Goal: Find specific page/section: Find specific page/section

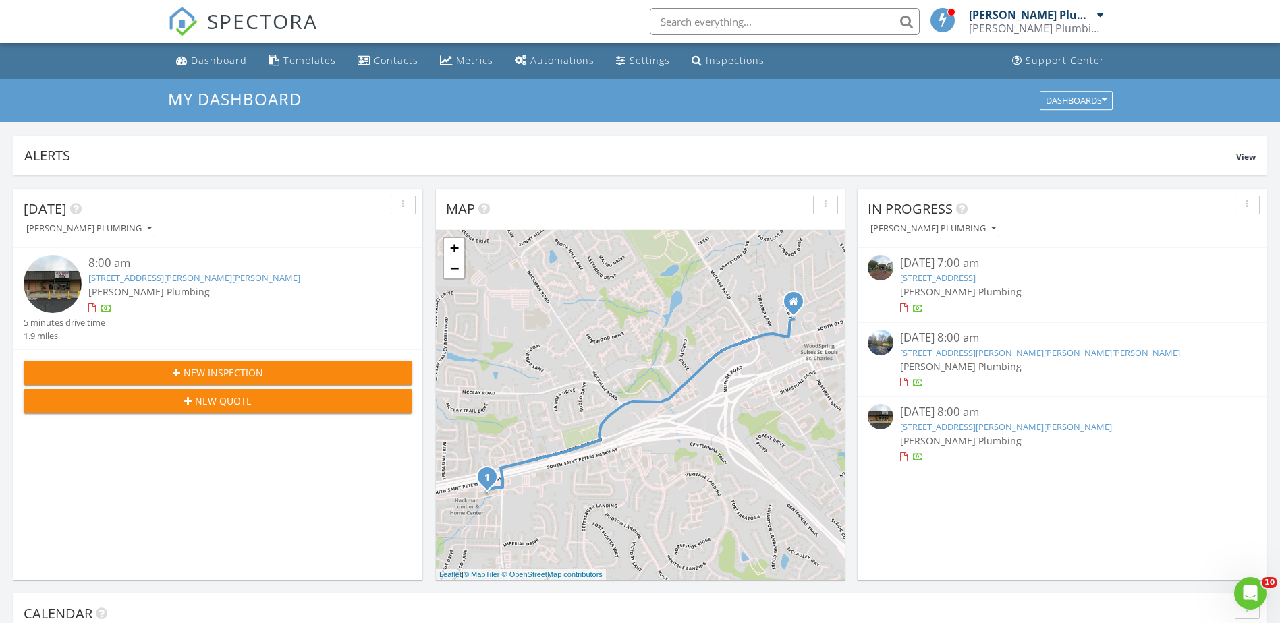
click at [743, 17] on input "text" at bounding box center [785, 21] width 270 height 27
paste input "[STREET_ADDRESS]"
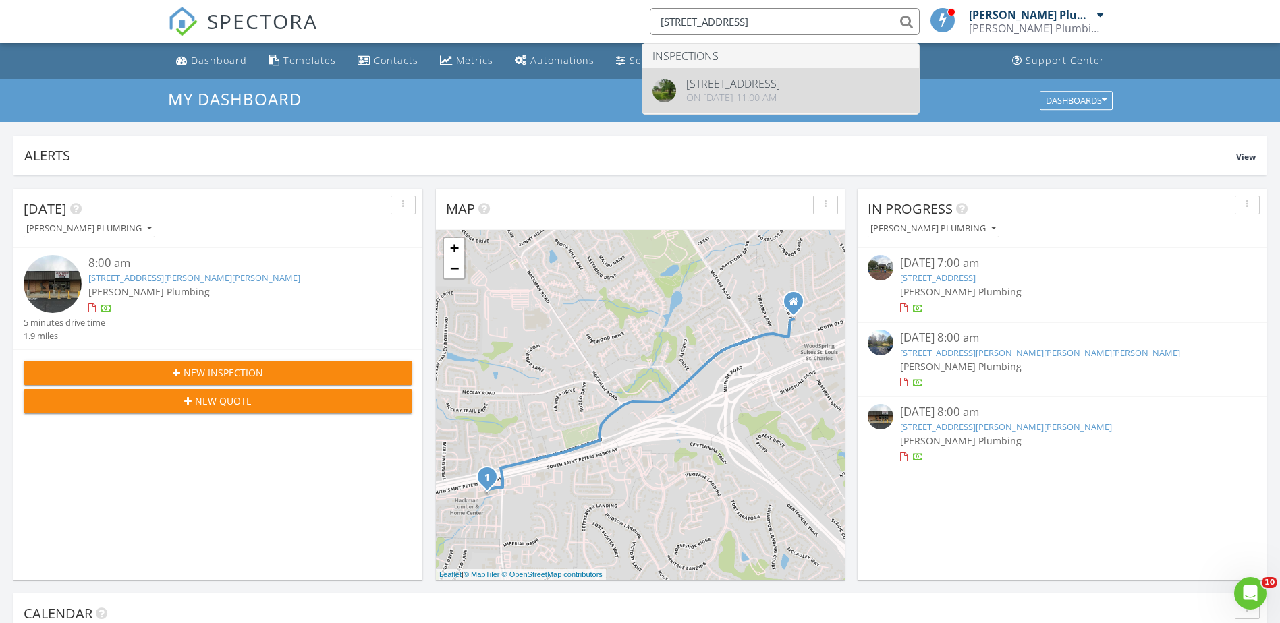
type input "2104 GASCONY DR"
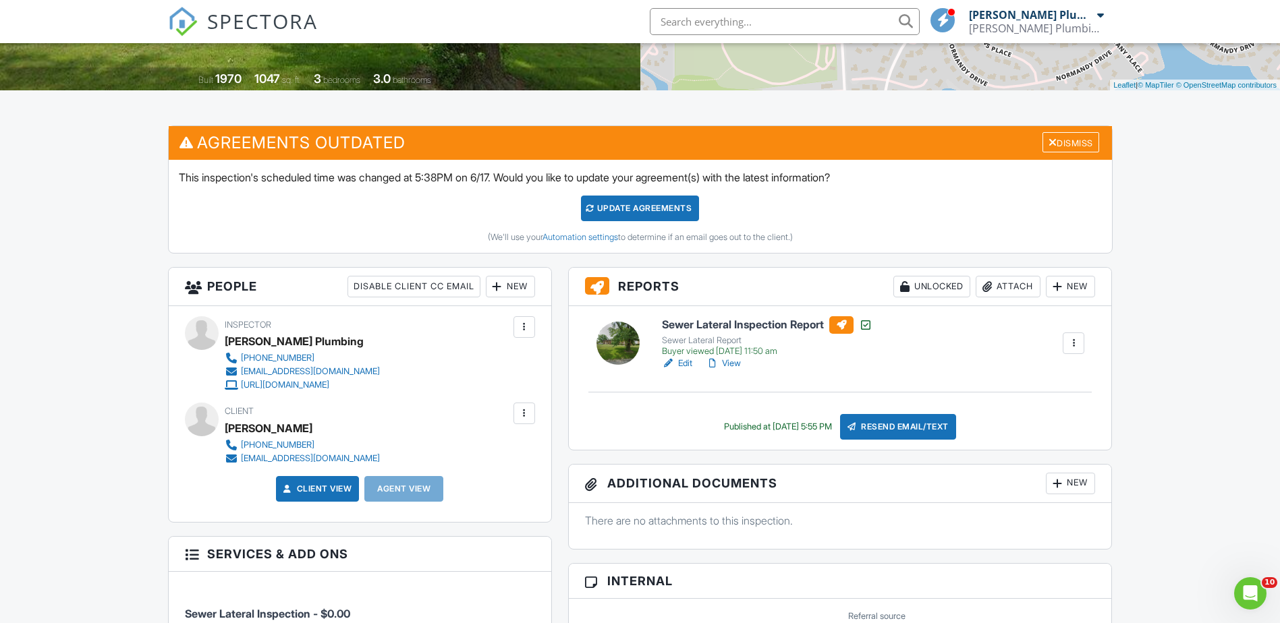
click at [723, 365] on link "View" at bounding box center [723, 363] width 35 height 13
